Goal: Transaction & Acquisition: Purchase product/service

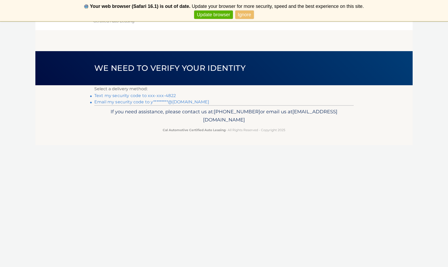
click at [244, 12] on link "Ignore" at bounding box center [245, 14] width 19 height 9
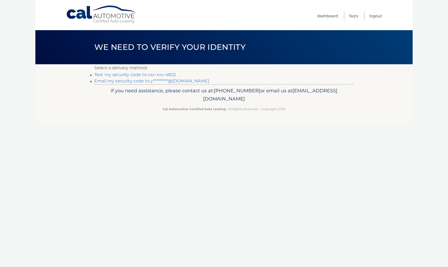
click at [121, 75] on link "Text my security code to xxx-xxx-4822" at bounding box center [135, 74] width 82 height 5
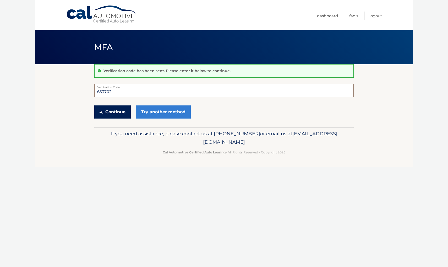
type input "653702"
click at [111, 114] on button "Continue" at bounding box center [112, 111] width 36 height 13
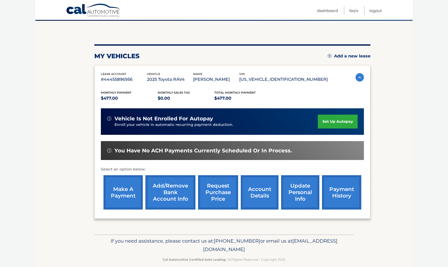
scroll to position [44, 0]
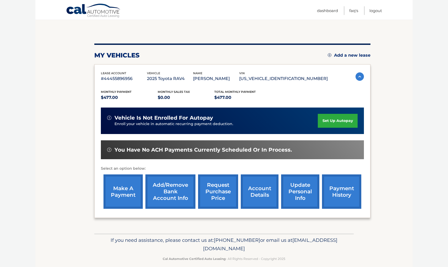
click at [343, 195] on link "payment history" at bounding box center [341, 191] width 39 height 34
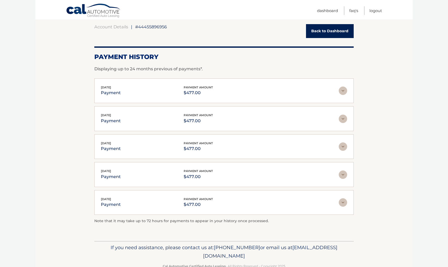
scroll to position [49, 0]
click at [345, 119] on img at bounding box center [343, 119] width 8 height 8
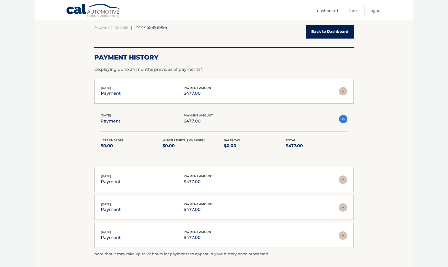
click at [344, 90] on img at bounding box center [343, 91] width 8 height 8
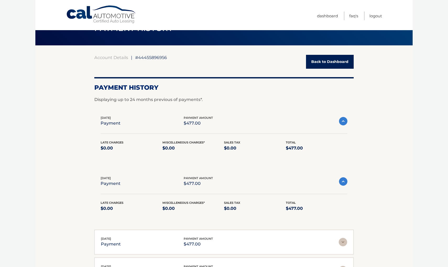
scroll to position [18, 0]
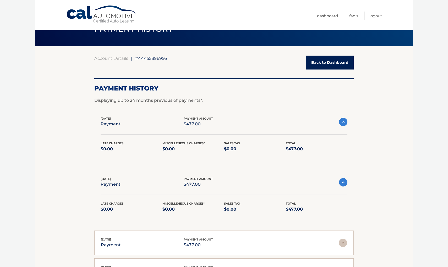
click at [344, 120] on img at bounding box center [343, 122] width 8 height 8
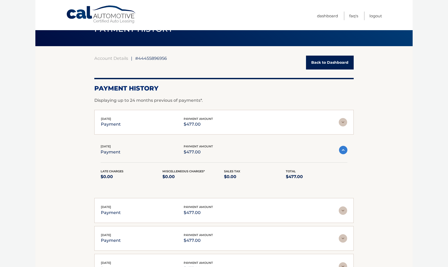
click at [343, 149] on img at bounding box center [343, 150] width 8 height 8
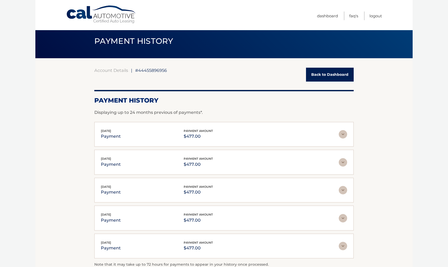
scroll to position [9, 0]
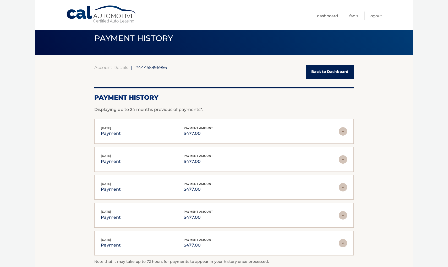
click at [332, 75] on link "Back to Dashboard" at bounding box center [330, 72] width 48 height 14
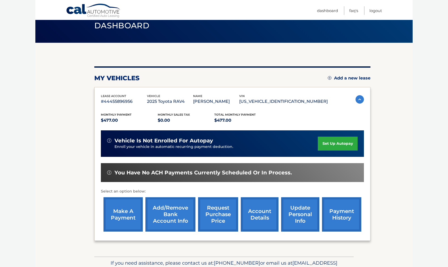
scroll to position [22, 0]
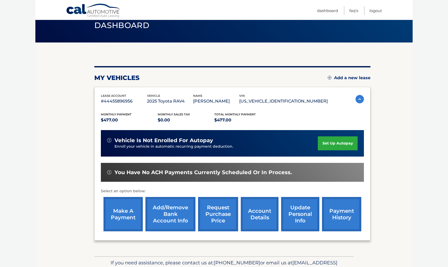
click at [347, 223] on link "payment history" at bounding box center [341, 214] width 39 height 34
click at [266, 223] on link "account details" at bounding box center [260, 214] width 38 height 34
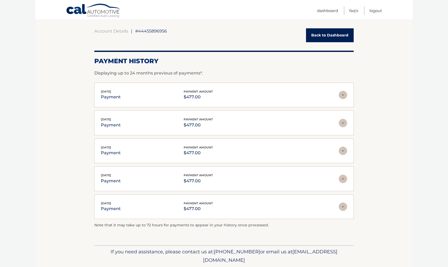
scroll to position [47, 0]
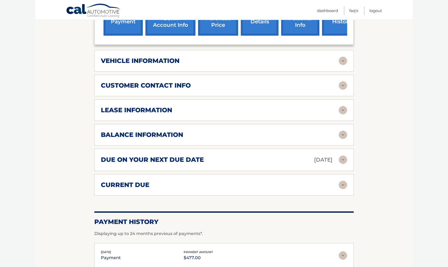
scroll to position [226, 0]
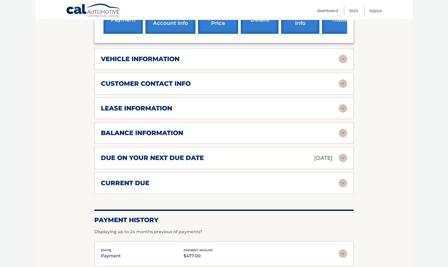
click at [346, 157] on img at bounding box center [343, 158] width 8 height 8
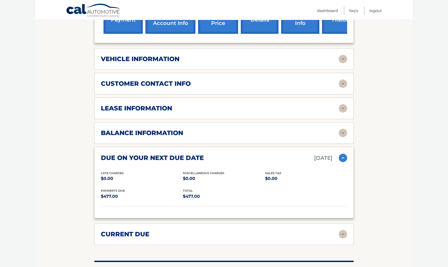
click at [344, 131] on img at bounding box center [343, 133] width 8 height 8
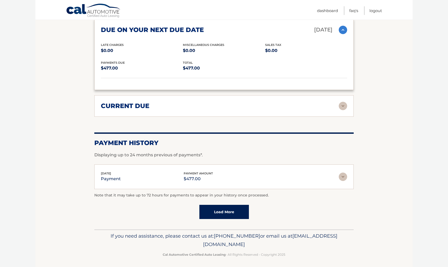
scroll to position [418, 0]
click at [346, 174] on img at bounding box center [343, 177] width 8 height 8
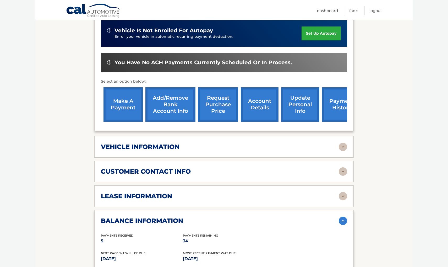
scroll to position [138, 0]
click at [125, 101] on link "make a payment" at bounding box center [123, 104] width 39 height 34
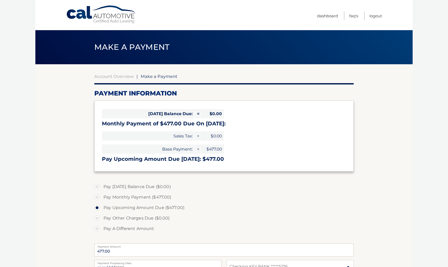
select select "ZDkxYjhmM2UtN2I2Yi00NmVjLTg0YzctODIyMGU4YjE5M2Ex"
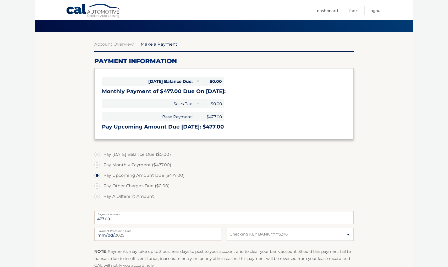
scroll to position [33, 0]
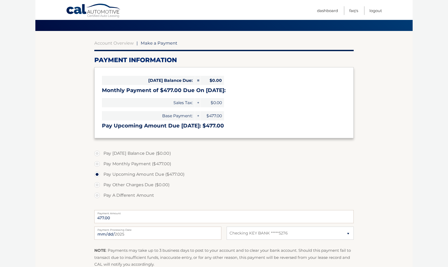
click at [98, 164] on label "Pay Monthly Payment ($477.00)" at bounding box center [224, 164] width 260 height 10
click at [98, 164] on input "Pay Monthly Payment ($477.00)" at bounding box center [99, 163] width 5 height 8
radio input "true"
click at [98, 172] on label "Pay Upcoming Amount Due ($477.00)" at bounding box center [224, 174] width 260 height 10
click at [98, 172] on input "Pay Upcoming Amount Due ($477.00)" at bounding box center [99, 173] width 5 height 8
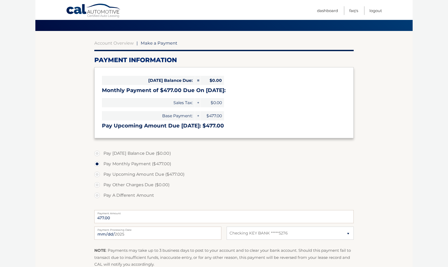
radio input "true"
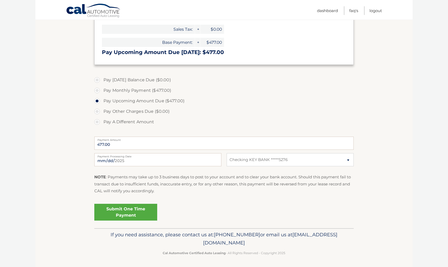
scroll to position [106, 0]
click at [122, 212] on link "Submit One Time Payment" at bounding box center [125, 212] width 63 height 17
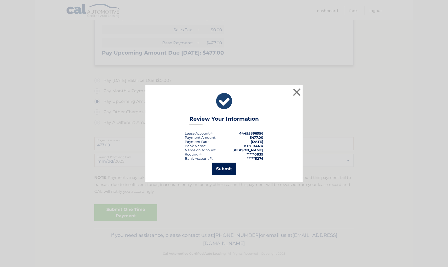
click at [223, 169] on button "Submit" at bounding box center [224, 169] width 24 height 13
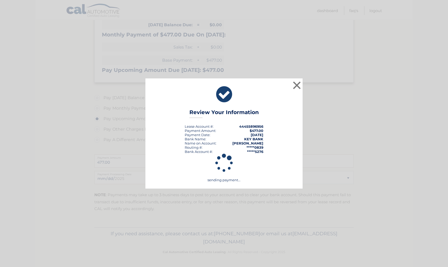
scroll to position [87, 0]
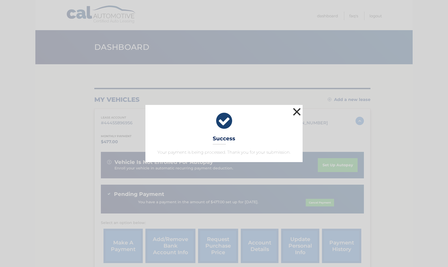
click at [297, 111] on button "×" at bounding box center [297, 111] width 10 height 10
